Goal: Find specific page/section: Find specific page/section

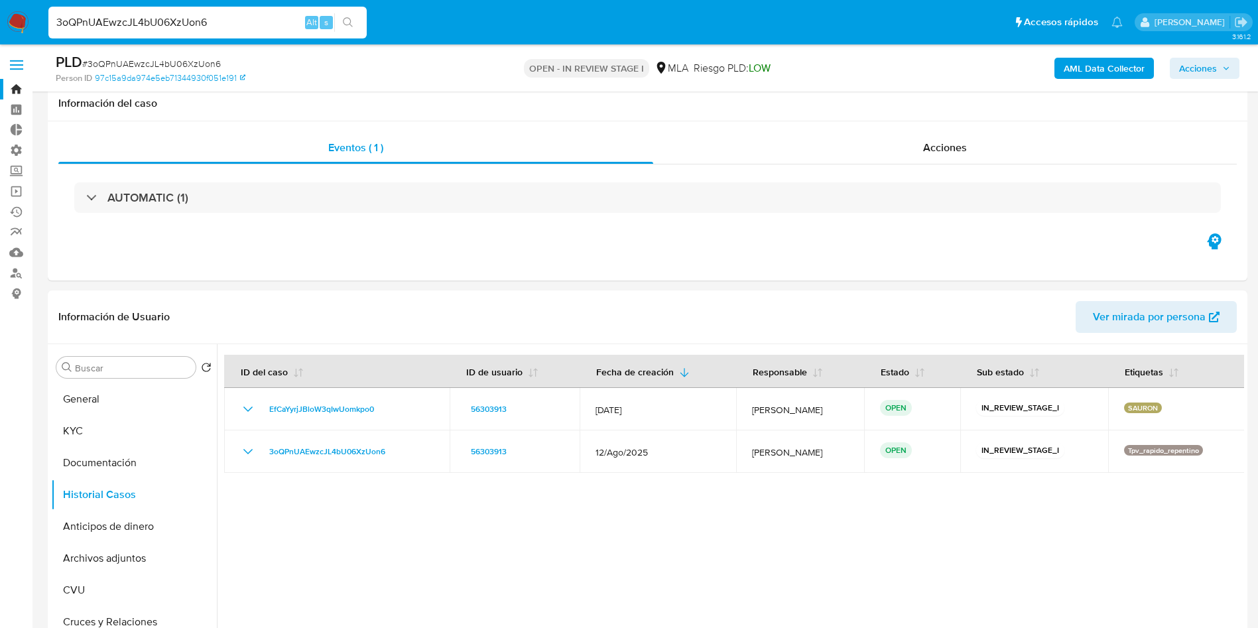
select select "10"
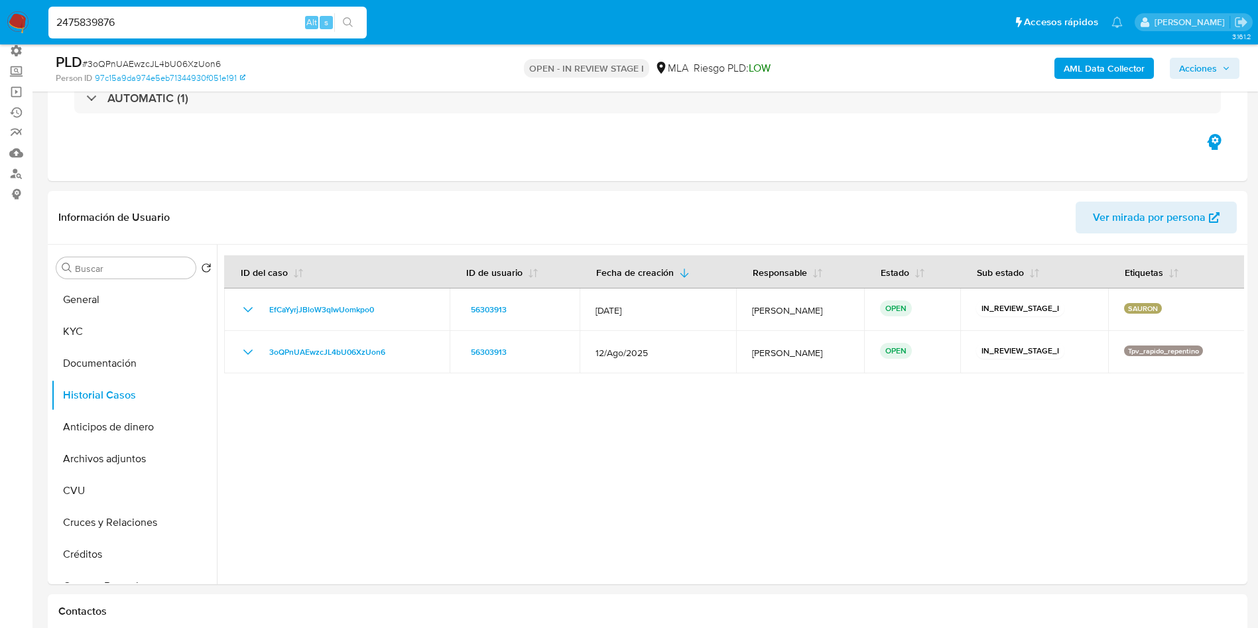
scroll to position [99, 0]
type input "2475839876"
click at [368, 27] on li "2475839876 Alt s" at bounding box center [207, 21] width 325 height 33
click at [353, 22] on icon "search-icon" at bounding box center [348, 22] width 11 height 11
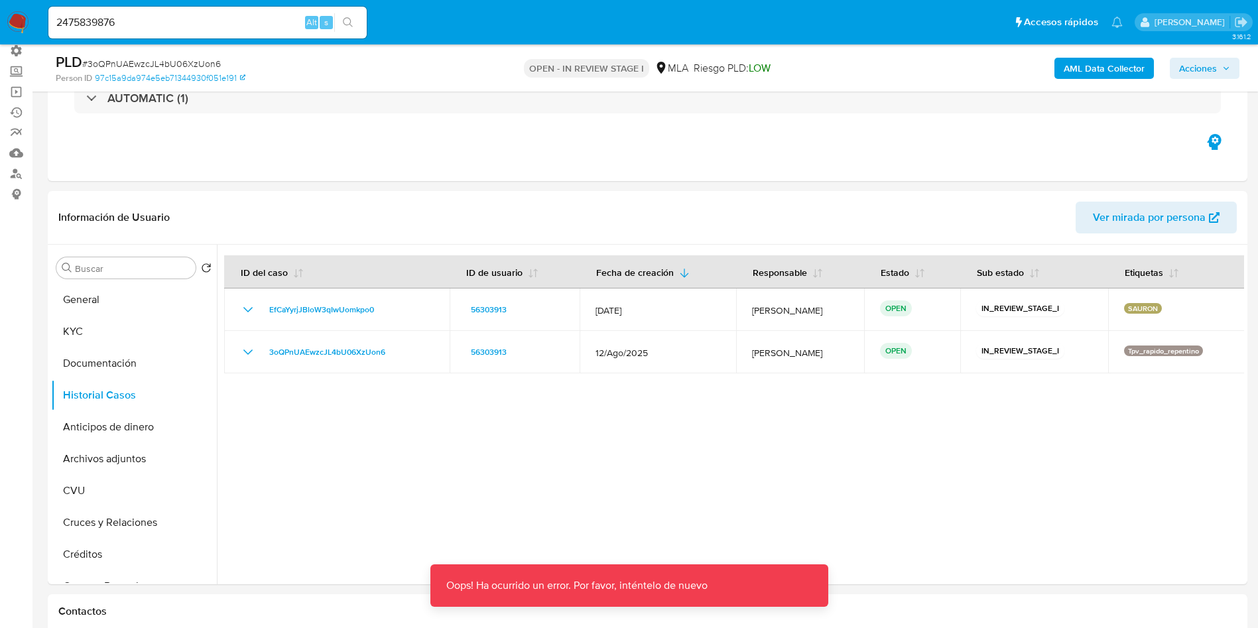
click at [351, 20] on icon "search-icon" at bounding box center [348, 22] width 11 height 11
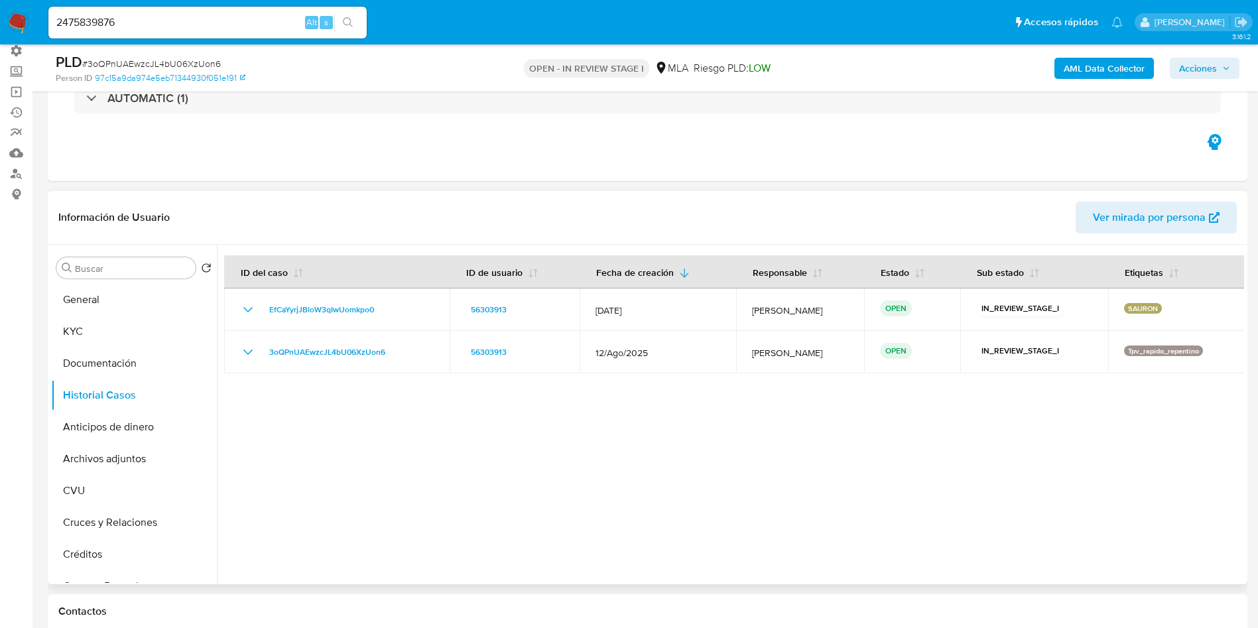
click at [697, 519] on div at bounding box center [730, 415] width 1027 height 340
click at [168, 20] on input "2475839876" at bounding box center [207, 22] width 318 height 17
click at [349, 11] on div "2475839876 Alt s" at bounding box center [207, 23] width 318 height 32
click at [342, 33] on div "2475839876 Alt s" at bounding box center [207, 23] width 318 height 32
click at [344, 20] on icon "search-icon" at bounding box center [348, 22] width 10 height 10
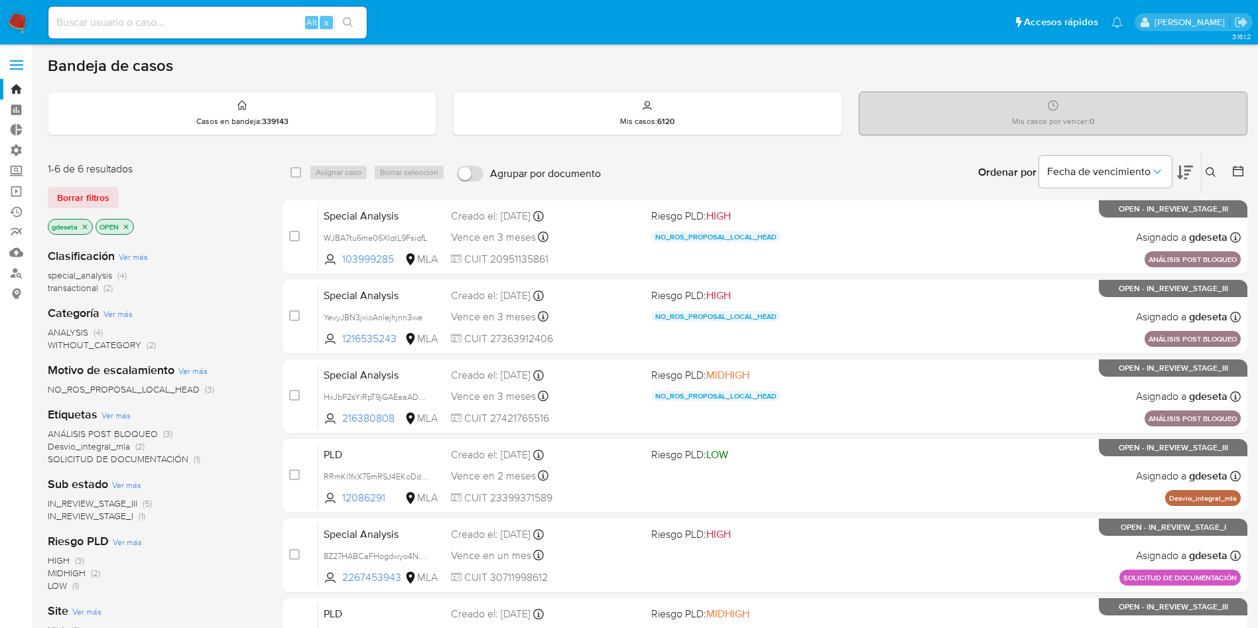
click at [218, 15] on input at bounding box center [207, 22] width 318 height 17
paste input "2475839876"
type input "2475839876"
click at [346, 18] on icon "search-icon" at bounding box center [348, 22] width 11 height 11
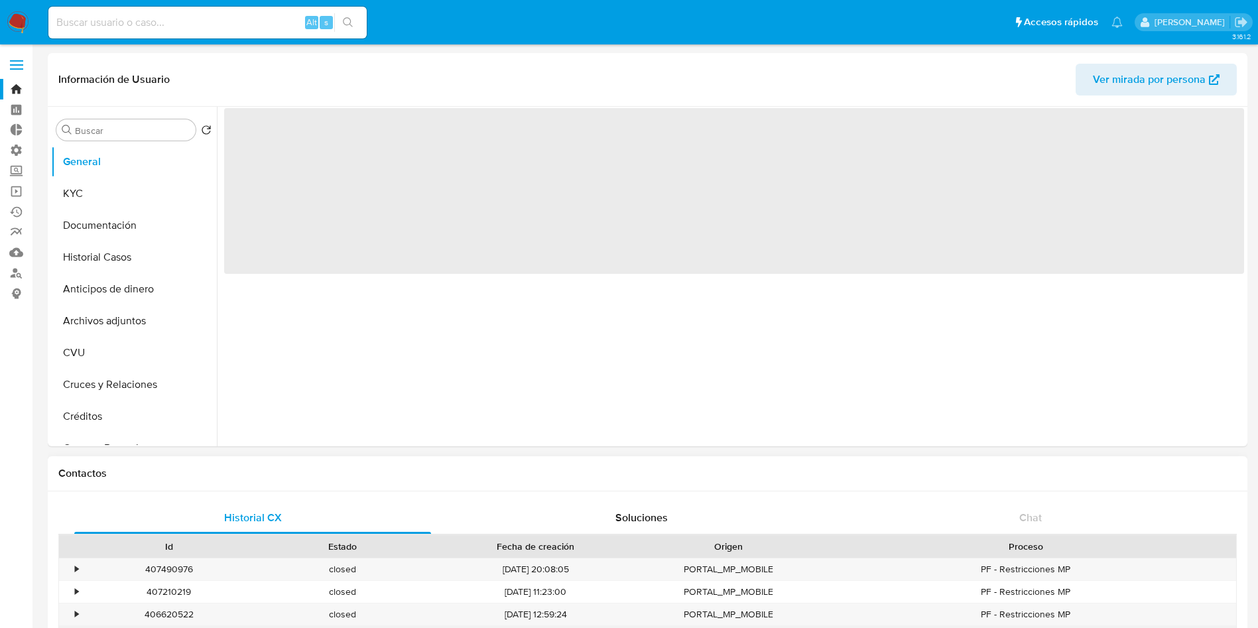
select select "10"
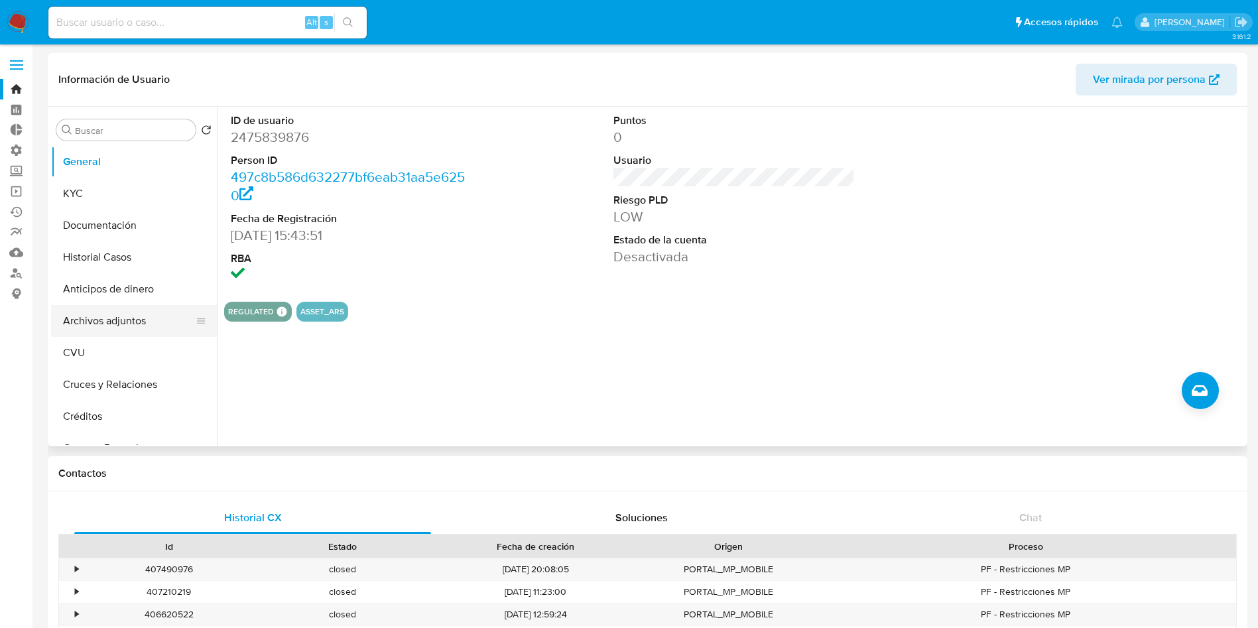
click at [124, 327] on button "Archivos adjuntos" at bounding box center [128, 321] width 155 height 32
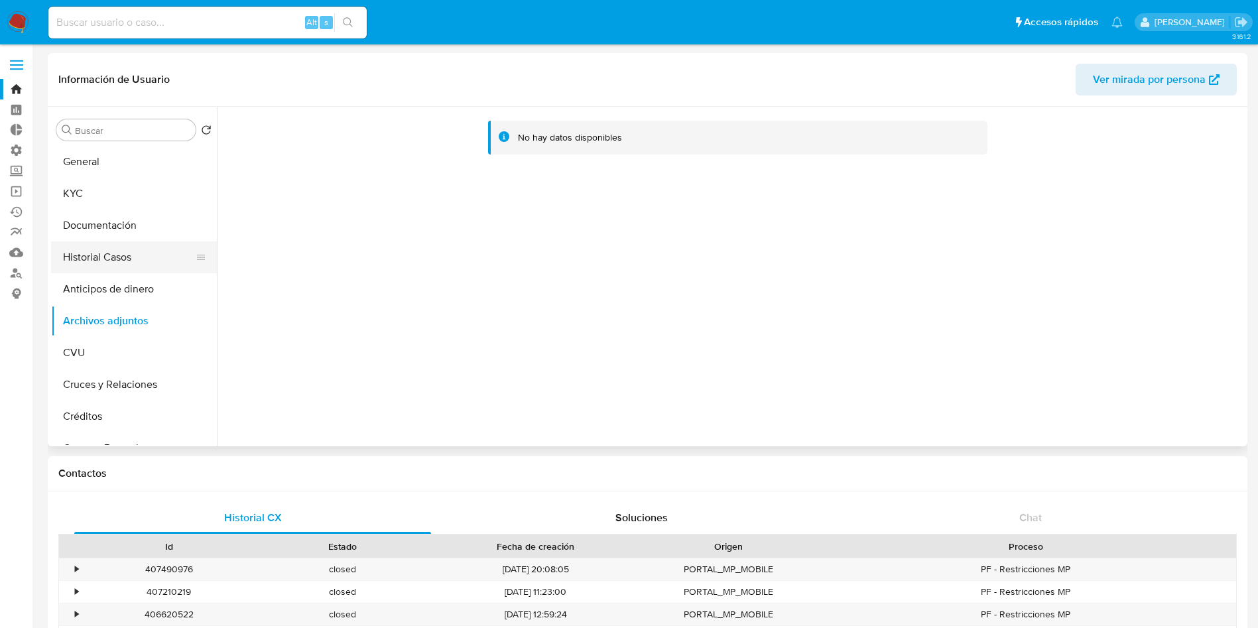
click at [107, 265] on button "Historial Casos" at bounding box center [128, 257] width 155 height 32
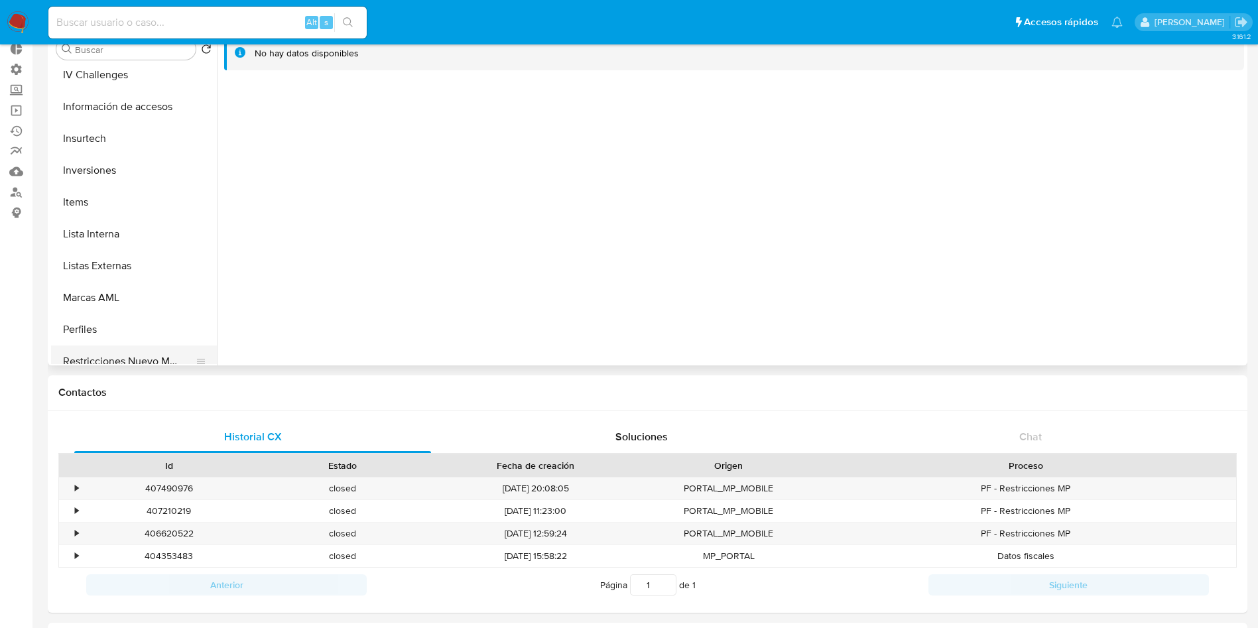
scroll to position [688, 0]
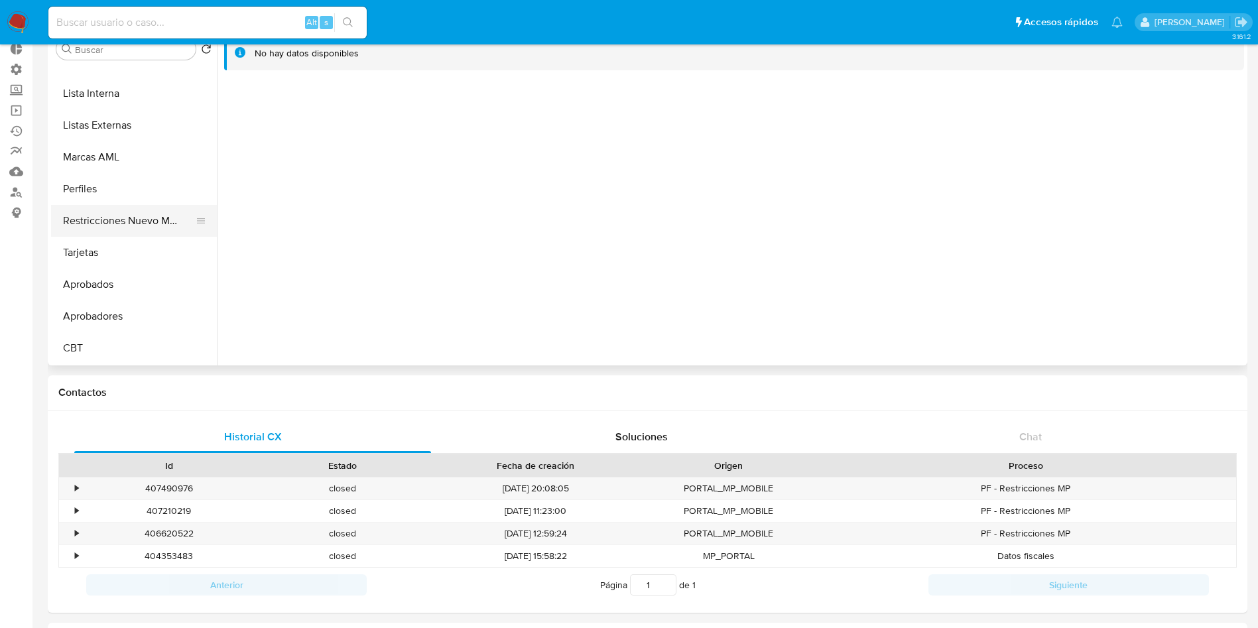
click at [125, 221] on button "Restricciones Nuevo Mundo" at bounding box center [128, 221] width 155 height 32
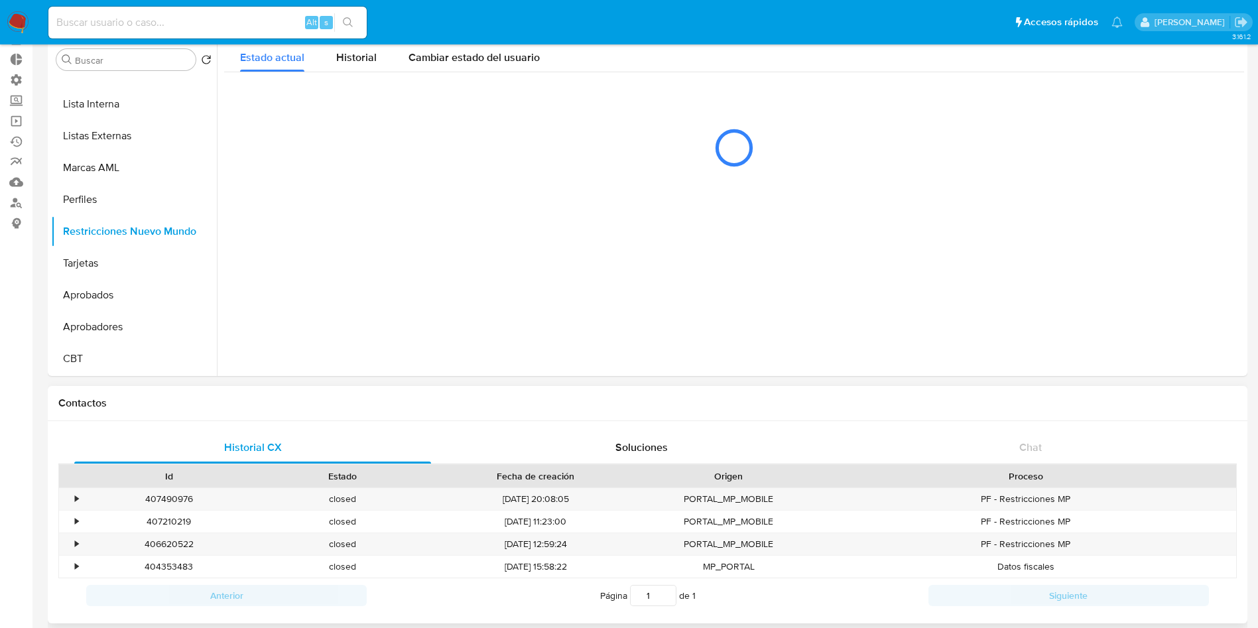
scroll to position [0, 0]
